Goal: Transaction & Acquisition: Purchase product/service

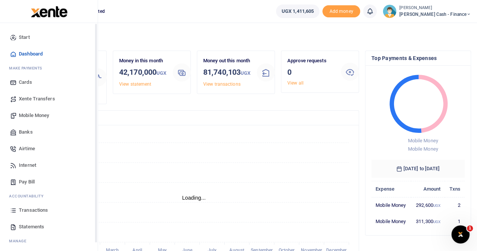
scroll to position [6, 6]
click at [32, 115] on span "Mobile Money" at bounding box center [34, 116] width 30 height 8
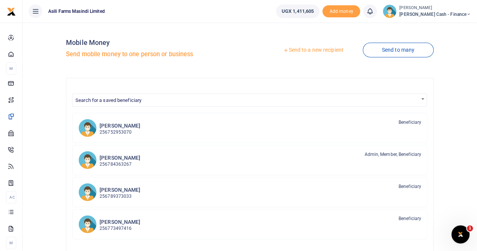
click at [297, 47] on link "Send to a new recipient" at bounding box center [313, 50] width 98 height 14
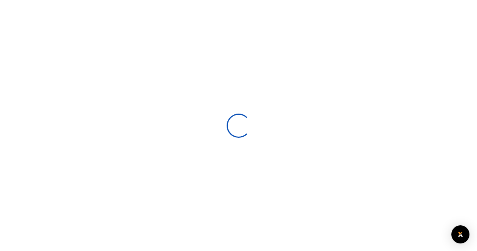
select select
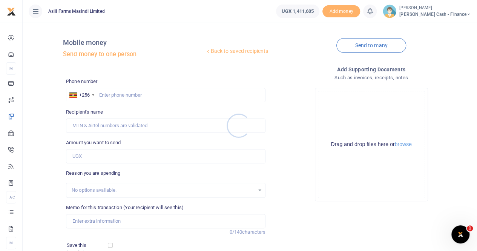
click at [103, 95] on div at bounding box center [238, 125] width 477 height 251
click at [104, 92] on div at bounding box center [238, 125] width 477 height 251
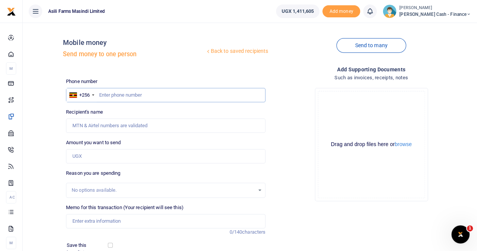
click at [102, 93] on input "text" at bounding box center [165, 95] width 199 height 14
type input "0708349351"
click at [110, 124] on input "Recipient's name" at bounding box center [165, 125] width 199 height 14
click at [121, 121] on input "Recipient's name" at bounding box center [165, 125] width 199 height 14
click at [80, 154] on input "Amount you want to send" at bounding box center [165, 156] width 199 height 14
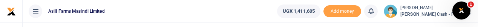
type input "[PERSON_NAME]"
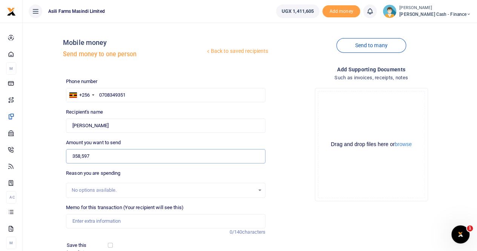
type input "358,597"
drag, startPoint x: 83, startPoint y: 220, endPoint x: 91, endPoint y: 219, distance: 7.6
click at [84, 218] on input "Memo for this transaction (Your recipient will see this)" at bounding box center [165, 221] width 199 height 14
type input "Payment for Bens fuel reimbursment"
click at [405, 145] on button "browse" at bounding box center [403, 144] width 17 height 6
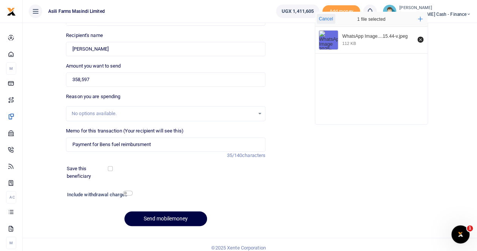
scroll to position [82, 0]
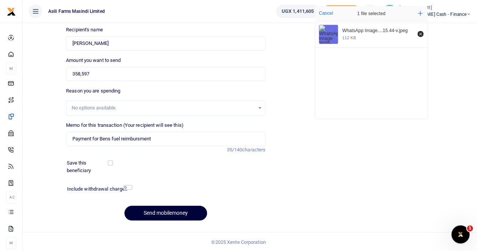
click at [150, 212] on button "Send mobilemoney" at bounding box center [165, 213] width 83 height 15
